Goal: Find specific fact: Find specific fact

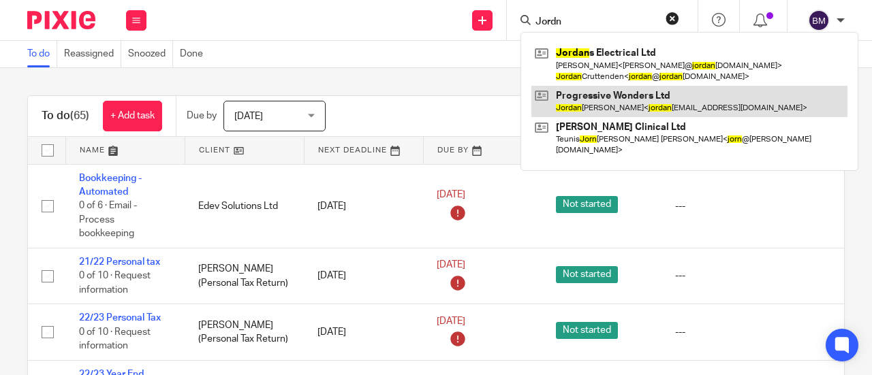
type input "Jordn"
click at [672, 100] on link at bounding box center [689, 101] width 316 height 31
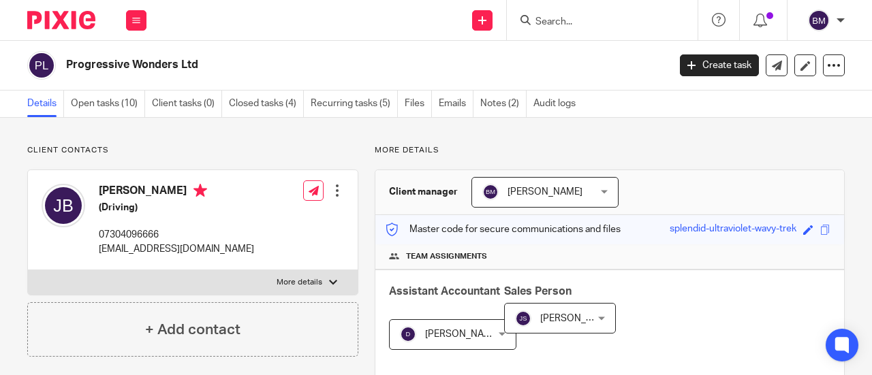
scroll to position [536, 0]
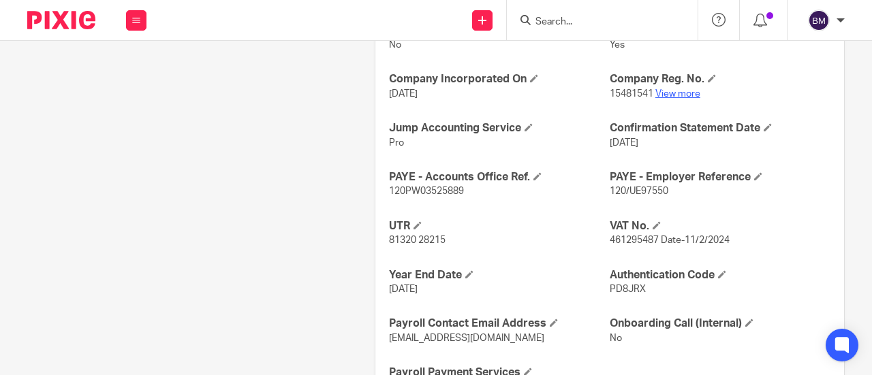
click at [662, 89] on link "View more" at bounding box center [677, 94] width 45 height 10
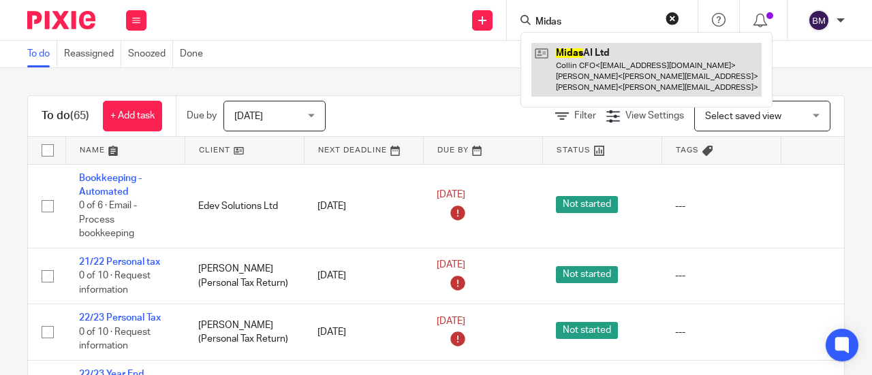
type input "Midas"
click at [618, 65] on link at bounding box center [646, 70] width 230 height 54
click at [609, 65] on link at bounding box center [646, 70] width 230 height 54
click at [625, 69] on link at bounding box center [646, 70] width 230 height 54
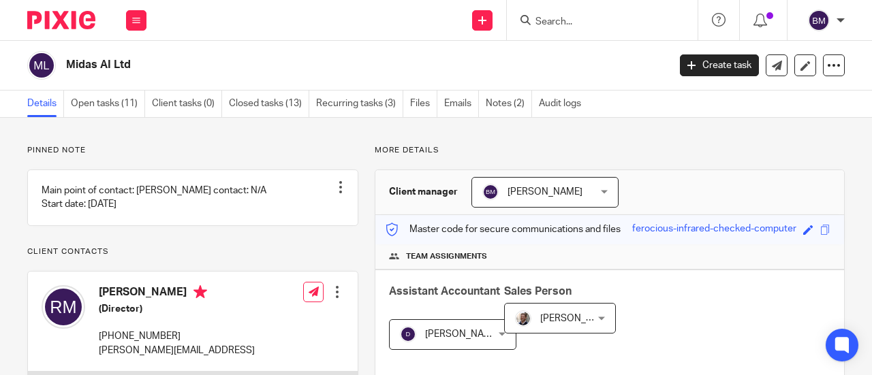
drag, startPoint x: 0, startPoint y: 0, endPoint x: 671, endPoint y: 27, distance: 671.6
click at [567, 20] on input "Search" at bounding box center [595, 22] width 123 height 12
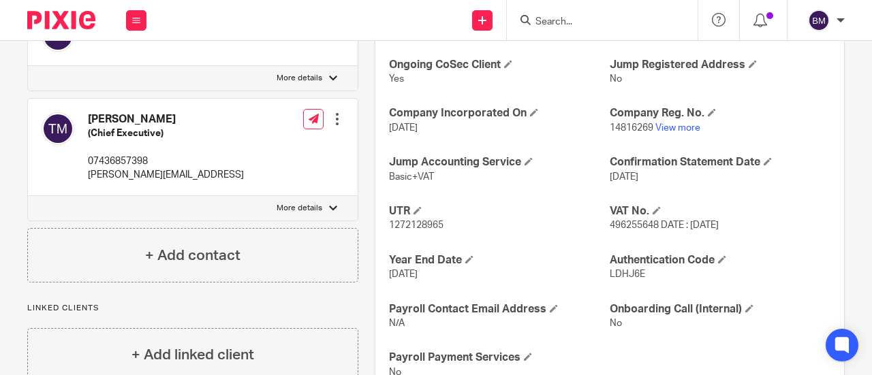
scroll to position [516, 0]
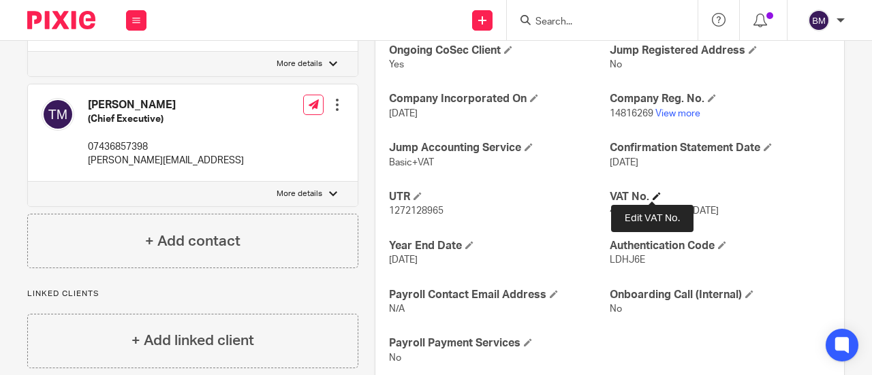
click at [653, 192] on span at bounding box center [657, 196] width 8 height 8
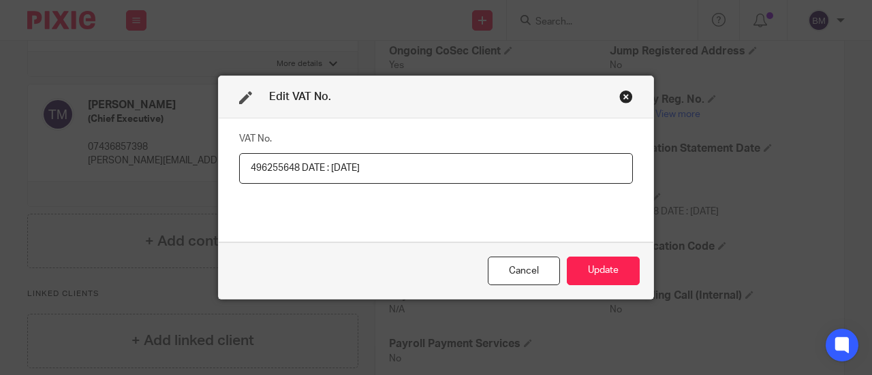
click at [621, 95] on div "Close this dialog window" at bounding box center [626, 97] width 14 height 14
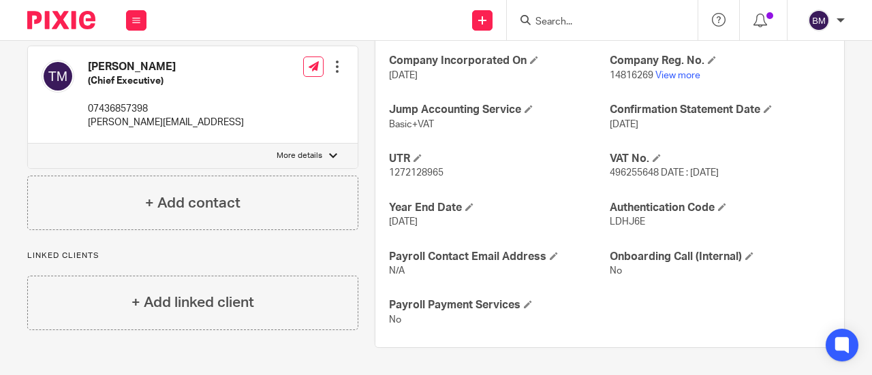
scroll to position [559, 0]
click at [556, 25] on input "Search" at bounding box center [595, 22] width 123 height 12
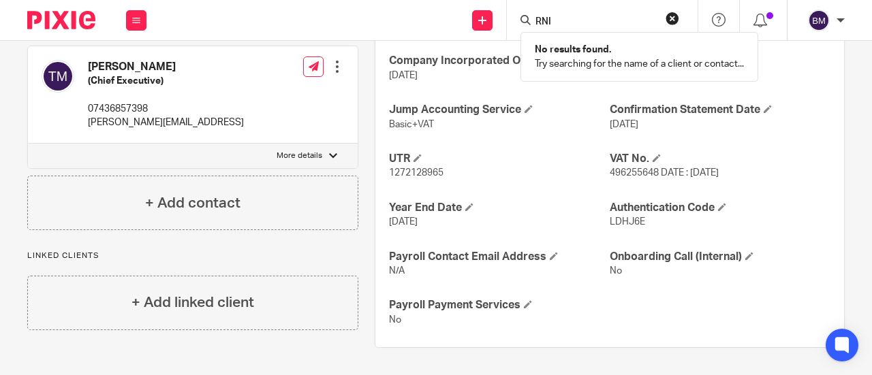
type input "RNI"
click button "submit" at bounding box center [0, 0] width 0 height 0
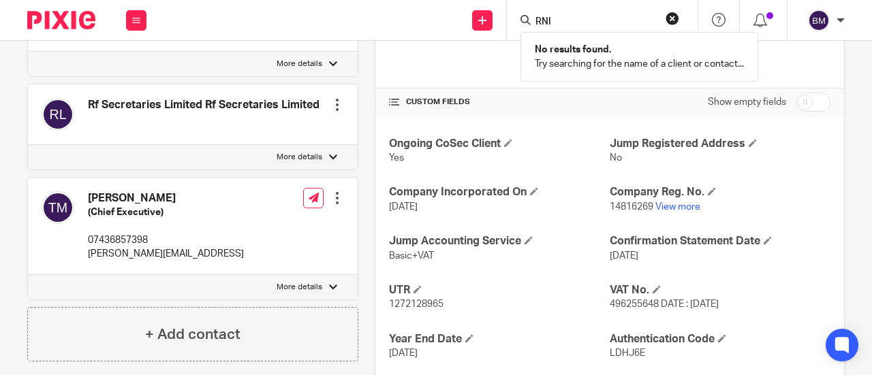
scroll to position [422, 0]
click at [676, 205] on link "View more" at bounding box center [677, 208] width 45 height 10
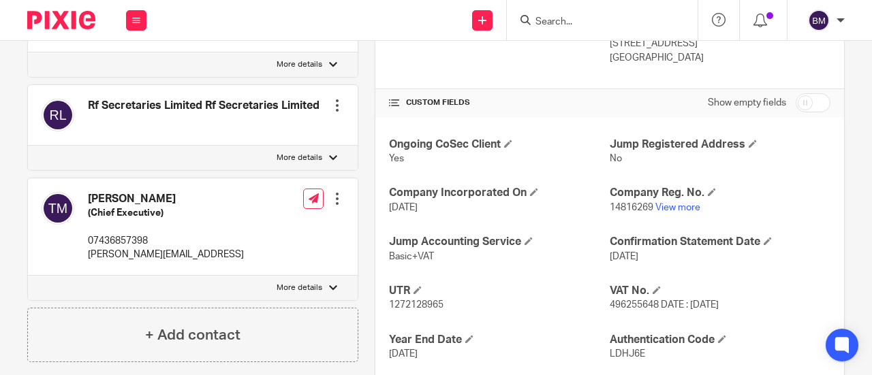
click at [555, 19] on input "Search" at bounding box center [595, 22] width 123 height 12
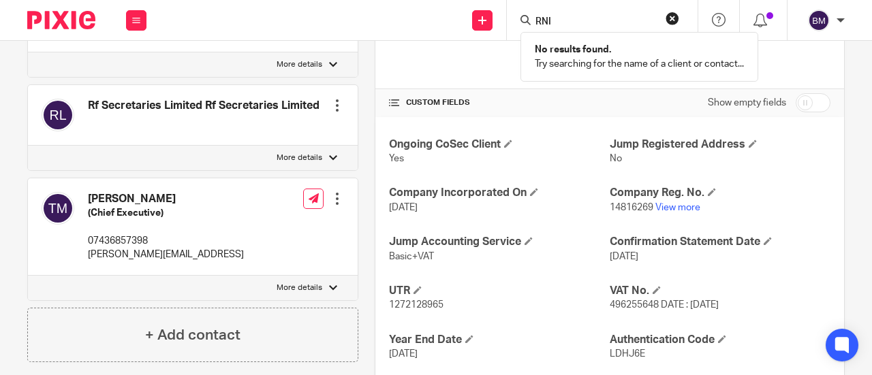
click button "submit" at bounding box center [0, 0] width 0 height 0
click at [589, 25] on input "RNI" at bounding box center [595, 22] width 123 height 12
type input "R"
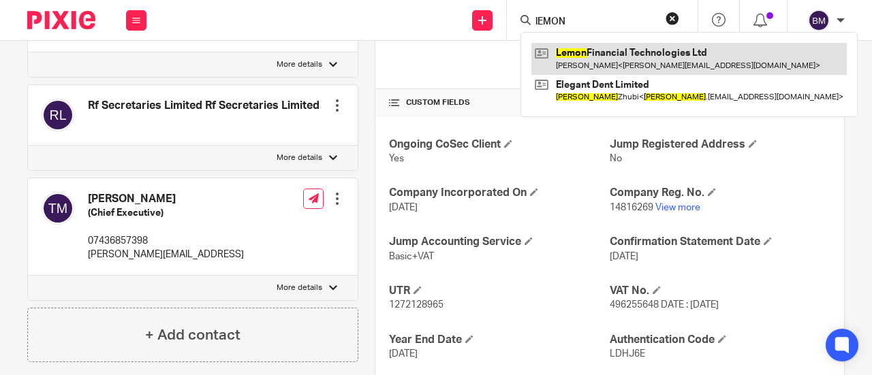
type input "lEMON"
click at [676, 52] on link at bounding box center [688, 58] width 315 height 31
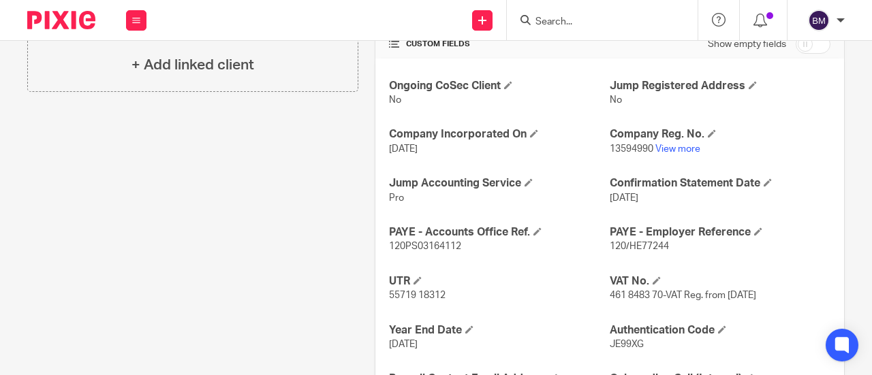
scroll to position [481, 0]
drag, startPoint x: 657, startPoint y: 294, endPoint x: 603, endPoint y: 294, distance: 53.8
click at [610, 294] on span "461 8483 70-VAT Reg. from [DATE]" at bounding box center [683, 296] width 146 height 10
copy span "461 8483 70"
